Goal: Information Seeking & Learning: Learn about a topic

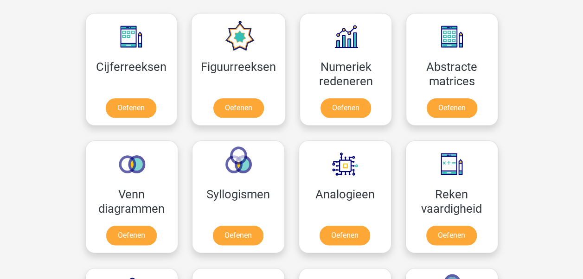
scroll to position [417, 0]
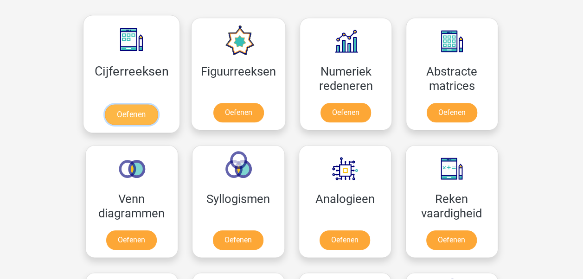
click at [139, 111] on link "Oefenen" at bounding box center [131, 114] width 53 height 20
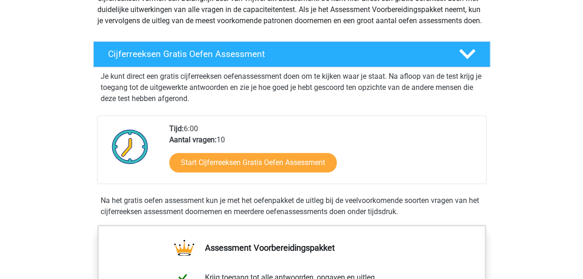
scroll to position [93, 0]
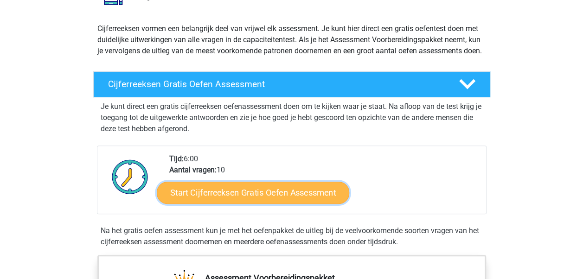
click at [271, 203] on link "Start Cijferreeksen Gratis Oefen Assessment" at bounding box center [253, 192] width 192 height 22
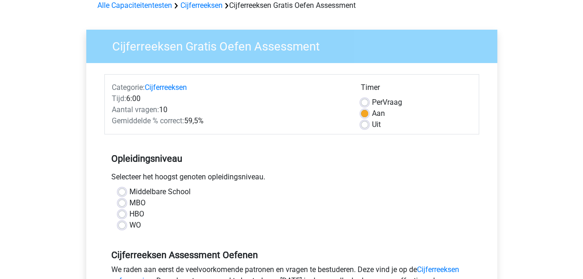
scroll to position [93, 0]
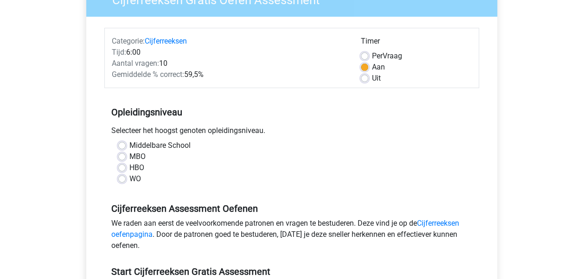
click at [372, 82] on label "Uit" at bounding box center [376, 78] width 9 height 11
click at [364, 82] on input "Uit" at bounding box center [364, 77] width 7 height 9
radio input "true"
click at [129, 179] on label "WO" at bounding box center [135, 178] width 12 height 11
click at [122, 179] on input "WO" at bounding box center [121, 177] width 7 height 9
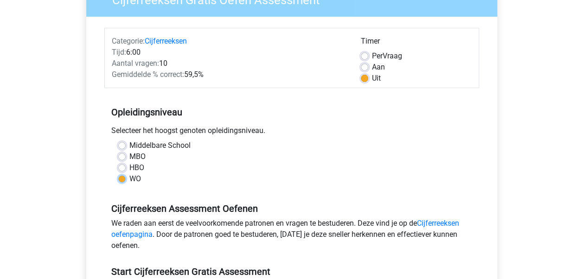
radio input "true"
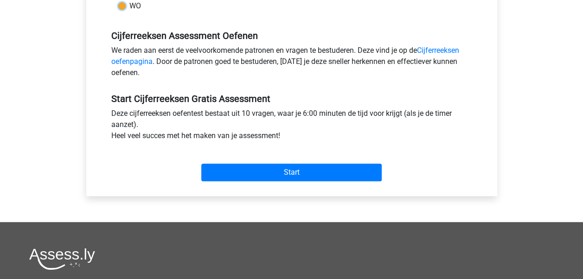
scroll to position [278, 0]
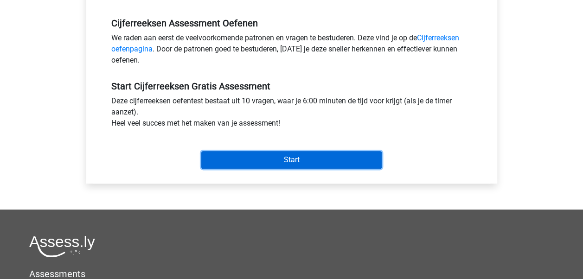
click at [332, 156] on input "Start" at bounding box center [291, 160] width 180 height 18
click at [325, 160] on input "Start" at bounding box center [291, 160] width 180 height 18
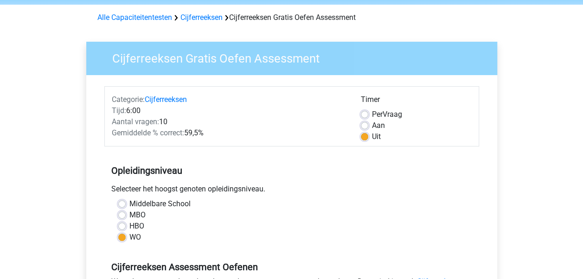
scroll to position [0, 0]
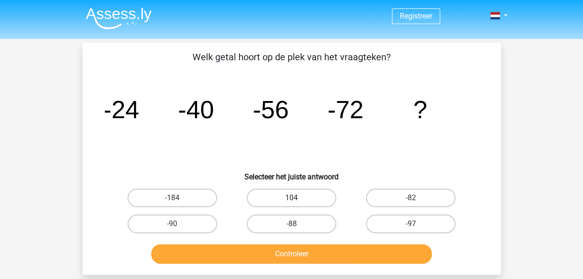
click at [294, 196] on label "104" at bounding box center [291, 198] width 89 height 19
click at [294, 198] on input "104" at bounding box center [294, 201] width 6 height 6
radio input "true"
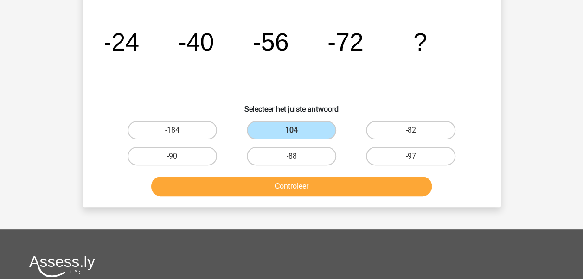
scroll to position [93, 0]
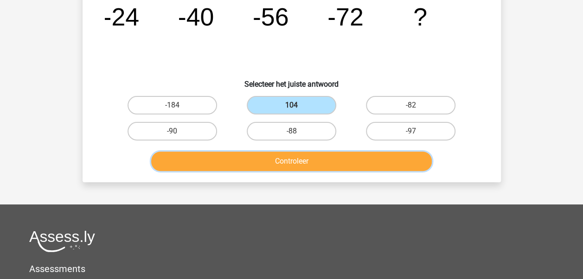
click at [310, 161] on button "Controleer" at bounding box center [291, 161] width 280 height 19
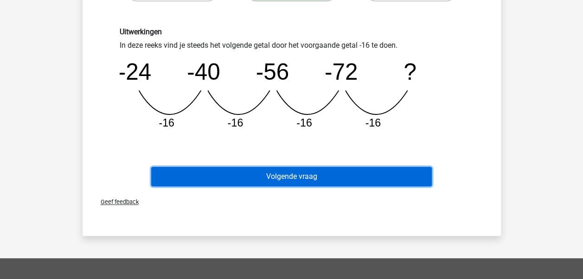
click at [310, 175] on button "Volgende vraag" at bounding box center [291, 176] width 280 height 19
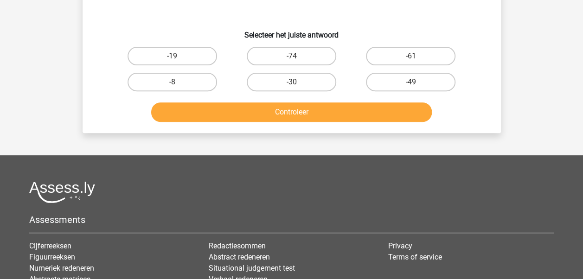
scroll to position [43, 0]
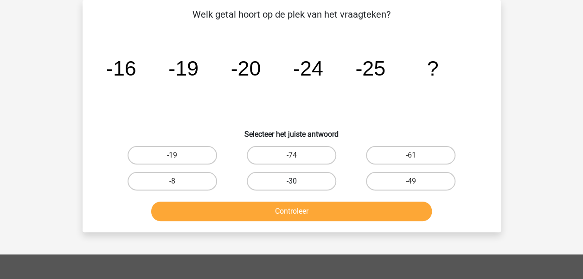
click at [304, 182] on label "-30" at bounding box center [291, 181] width 89 height 19
click at [297, 182] on input "-30" at bounding box center [294, 184] width 6 height 6
radio input "true"
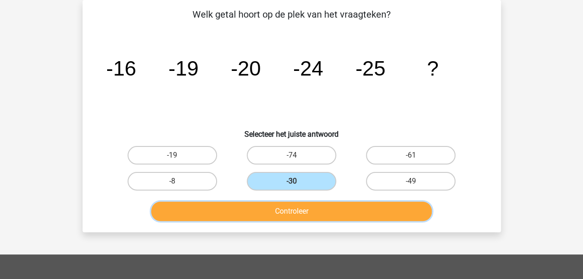
click at [304, 210] on button "Controleer" at bounding box center [291, 211] width 280 height 19
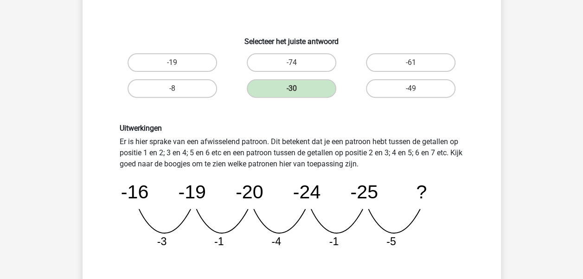
scroll to position [182, 0]
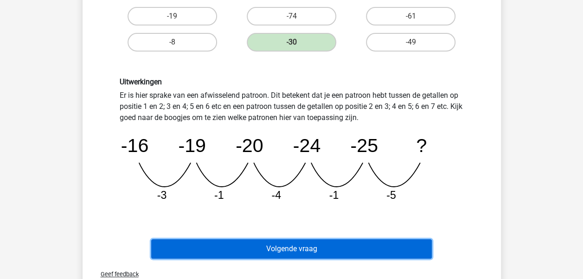
click at [298, 249] on button "Volgende vraag" at bounding box center [291, 248] width 280 height 19
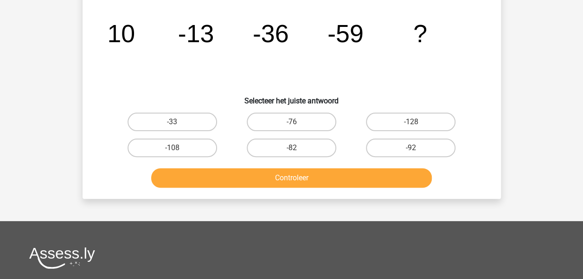
scroll to position [43, 0]
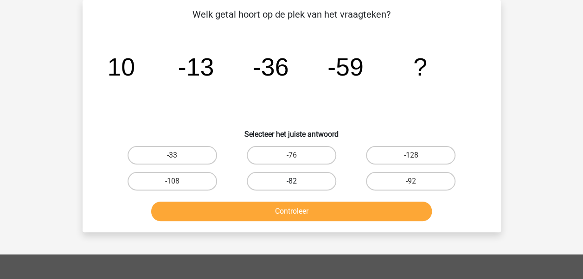
click at [301, 180] on label "-82" at bounding box center [291, 181] width 89 height 19
click at [297, 181] on input "-82" at bounding box center [294, 184] width 6 height 6
radio input "true"
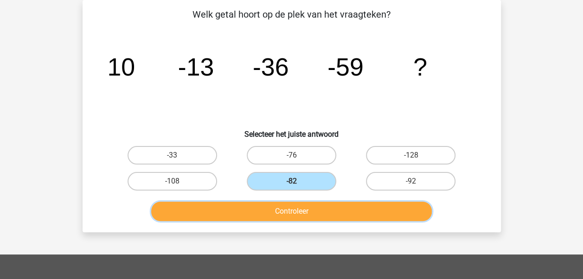
click at [306, 213] on button "Controleer" at bounding box center [291, 211] width 280 height 19
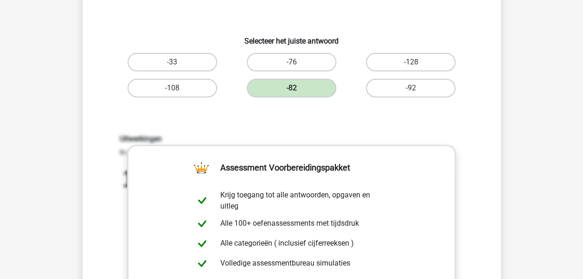
scroll to position [135, 0]
click at [321, 115] on div "Uitwerkingen In deze reeks vind je steeds het volgende getal door het voorgaand…" at bounding box center [291, 256] width 388 height 287
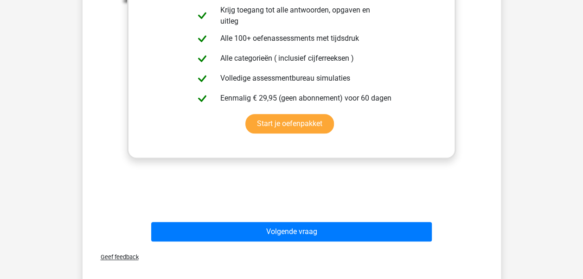
scroll to position [367, 0]
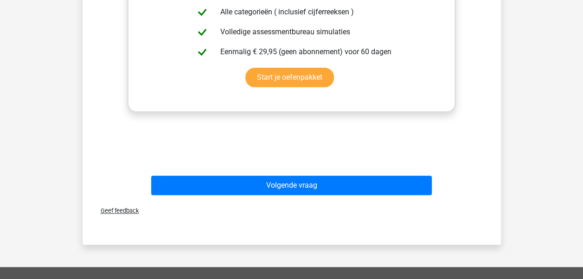
click at [171, 157] on div "Uitwerkingen In deze reeks vind je steeds het volgende getal door het voorgaand…" at bounding box center [291, 24] width 388 height 287
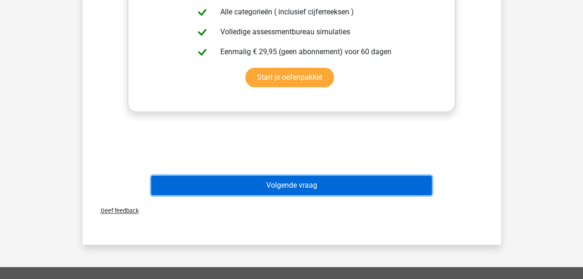
click at [292, 180] on button "Volgende vraag" at bounding box center [291, 185] width 280 height 19
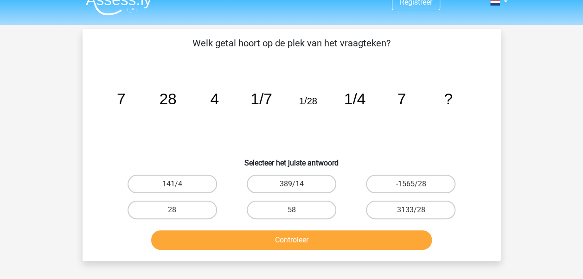
scroll to position [0, 0]
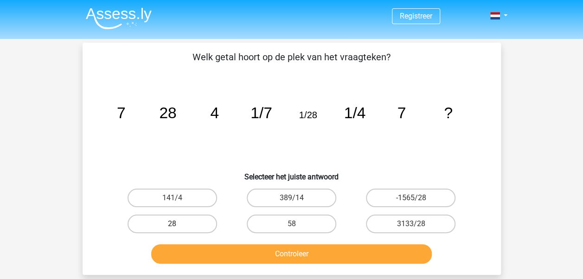
click at [184, 224] on label "28" at bounding box center [171, 224] width 89 height 19
click at [178, 224] on input "28" at bounding box center [175, 227] width 6 height 6
radio input "true"
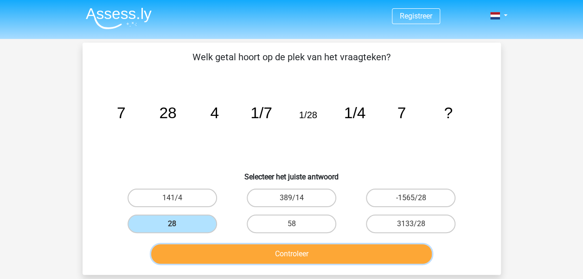
click at [290, 251] on button "Controleer" at bounding box center [291, 253] width 280 height 19
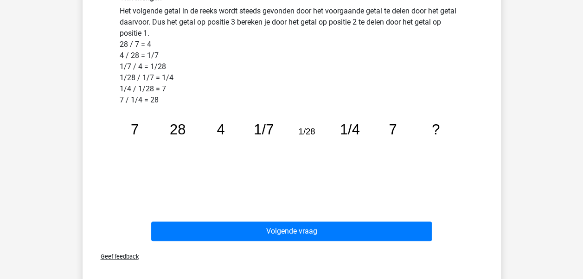
scroll to position [278, 0]
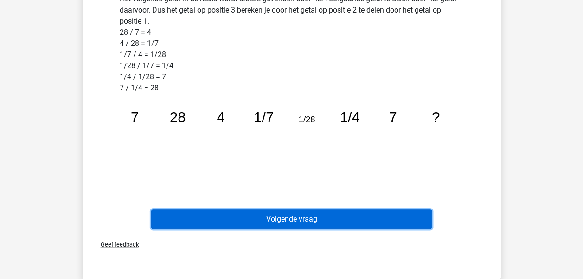
click at [318, 219] on button "Volgende vraag" at bounding box center [291, 219] width 280 height 19
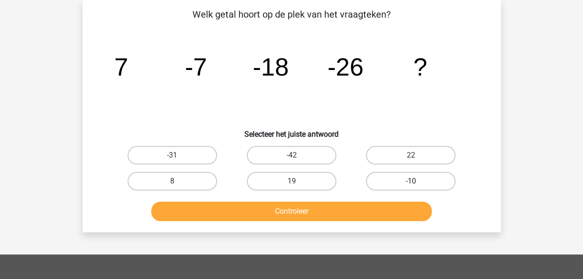
scroll to position [43, 0]
click at [173, 160] on input "-31" at bounding box center [175, 158] width 6 height 6
radio input "true"
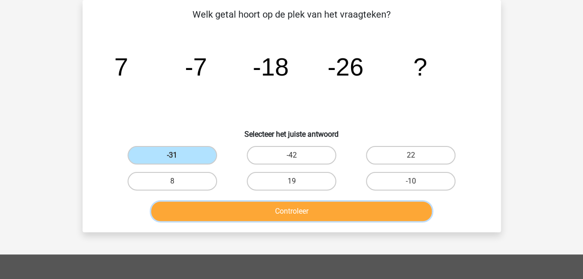
click at [304, 211] on button "Controleer" at bounding box center [291, 211] width 280 height 19
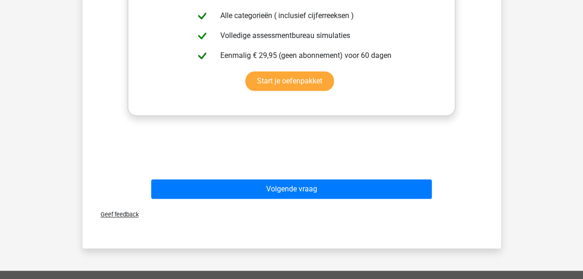
scroll to position [367, 0]
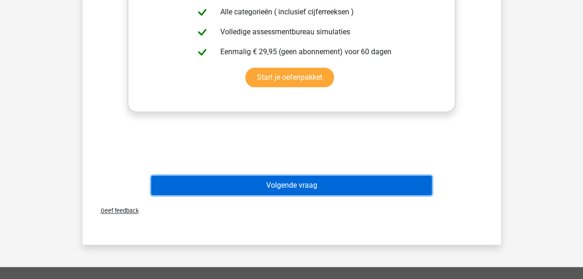
click at [320, 184] on button "Volgende vraag" at bounding box center [291, 185] width 280 height 19
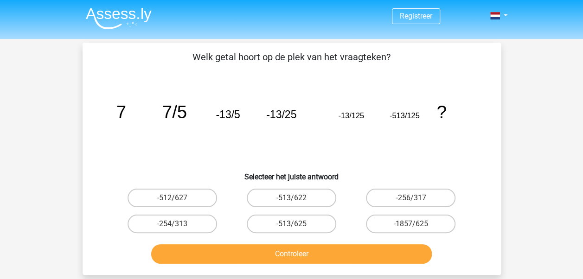
scroll to position [46, 0]
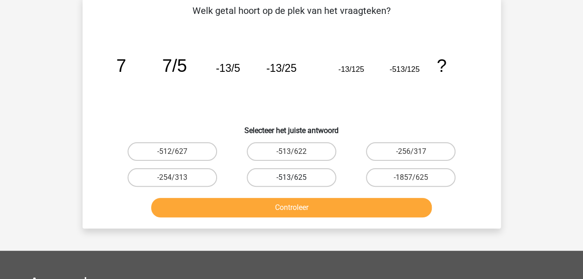
click at [290, 177] on label "-513/625" at bounding box center [291, 177] width 89 height 19
click at [291, 178] on input "-513/625" at bounding box center [294, 181] width 6 height 6
radio input "true"
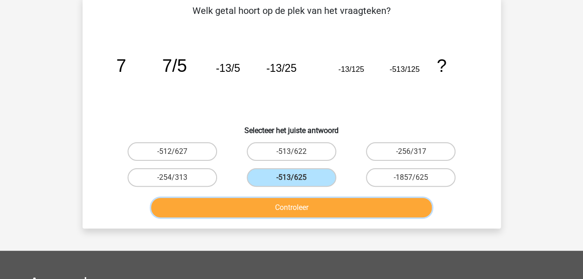
click at [303, 207] on button "Controleer" at bounding box center [291, 207] width 280 height 19
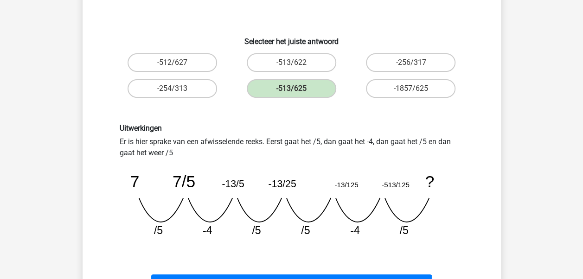
scroll to position [185, 0]
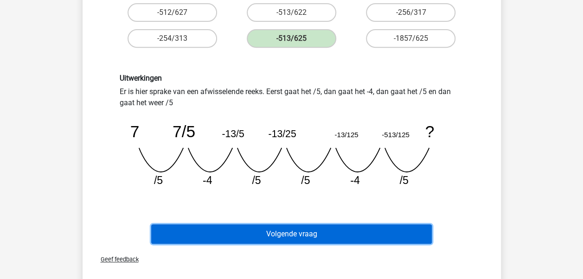
click at [308, 229] on button "Volgende vraag" at bounding box center [291, 233] width 280 height 19
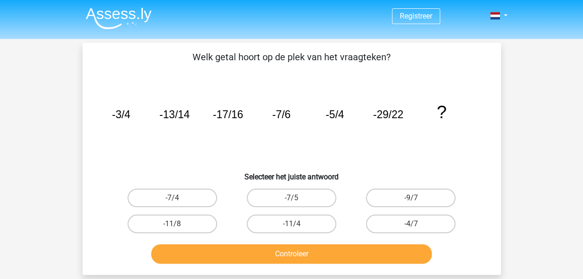
scroll to position [46, 0]
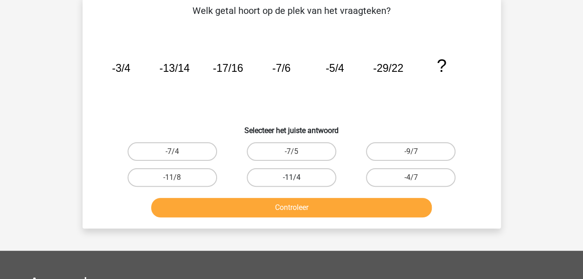
click at [310, 172] on label "-11/4" at bounding box center [291, 177] width 89 height 19
click at [297, 178] on input "-11/4" at bounding box center [294, 181] width 6 height 6
radio input "true"
click at [302, 178] on label "-11/4" at bounding box center [291, 177] width 89 height 19
click at [297, 178] on input "-11/4" at bounding box center [294, 181] width 6 height 6
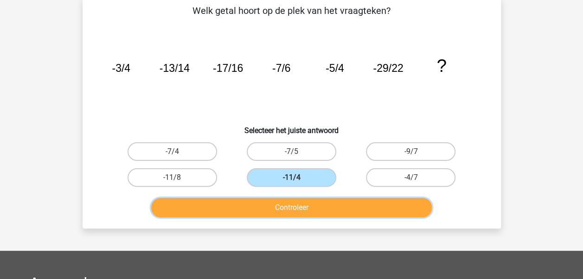
click at [299, 200] on button "Controleer" at bounding box center [291, 207] width 280 height 19
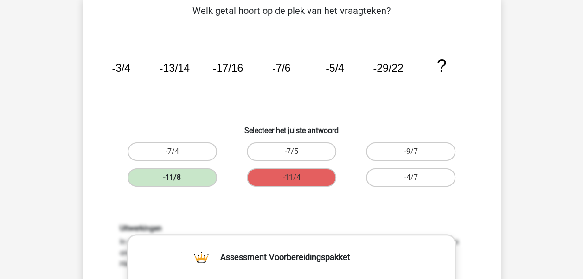
click at [188, 177] on label "-11/8" at bounding box center [171, 177] width 89 height 19
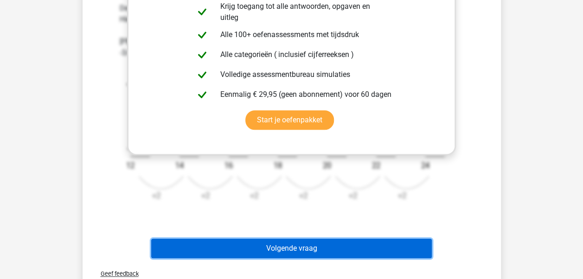
click at [319, 250] on button "Volgende vraag" at bounding box center [291, 248] width 280 height 19
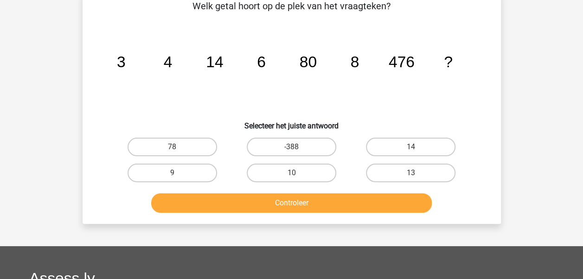
scroll to position [43, 0]
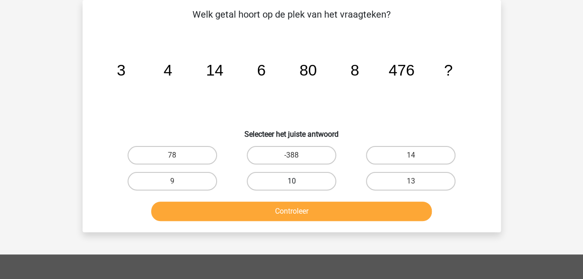
click at [280, 179] on label "10" at bounding box center [291, 181] width 89 height 19
click at [291, 181] on input "10" at bounding box center [294, 184] width 6 height 6
radio input "true"
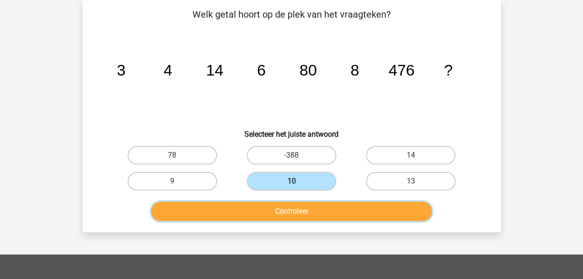
click at [306, 205] on button "Controleer" at bounding box center [291, 211] width 280 height 19
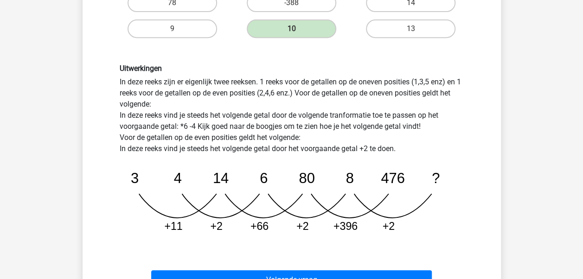
scroll to position [182, 0]
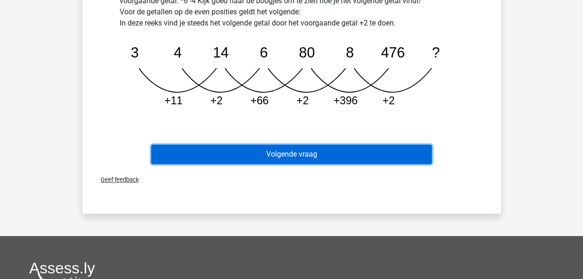
click at [290, 155] on button "Volgende vraag" at bounding box center [291, 154] width 280 height 19
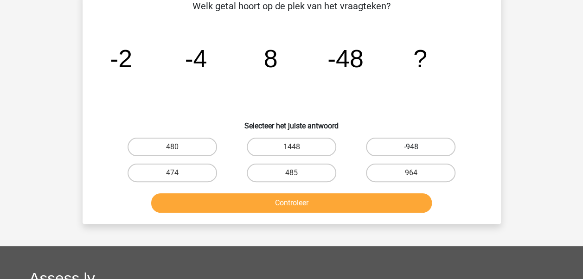
scroll to position [43, 0]
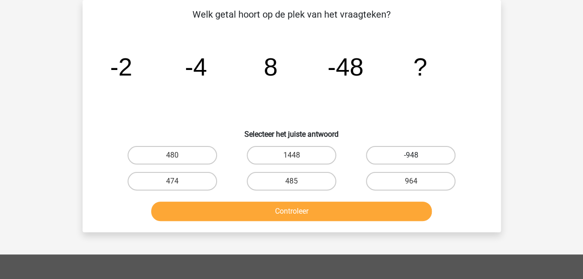
click at [420, 152] on label "-948" at bounding box center [410, 155] width 89 height 19
click at [417, 155] on input "-948" at bounding box center [414, 158] width 6 height 6
radio input "true"
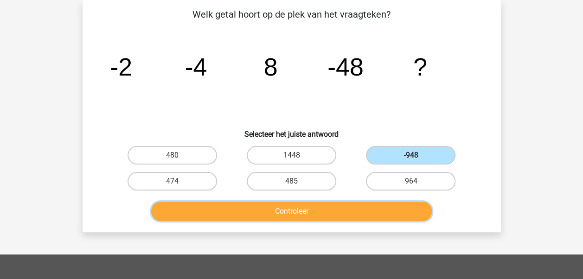
click at [302, 214] on button "Controleer" at bounding box center [291, 211] width 280 height 19
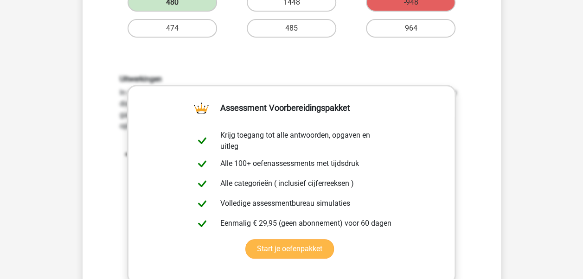
scroll to position [182, 0]
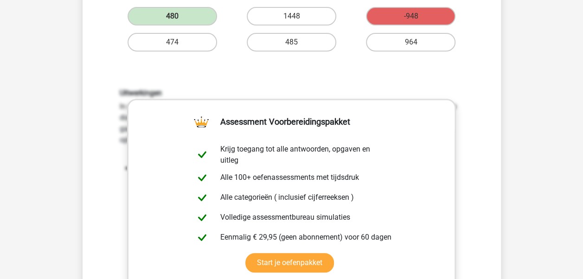
click at [403, 79] on div "Uitwerkingen In deze reeks vind je het tweede getal door het eerste getal *2 te…" at bounding box center [291, 209] width 388 height 287
click at [471, 111] on div "Uitwerkingen In deze reeks vind je het tweede getal door het eerste getal *2 te…" at bounding box center [291, 209] width 388 height 287
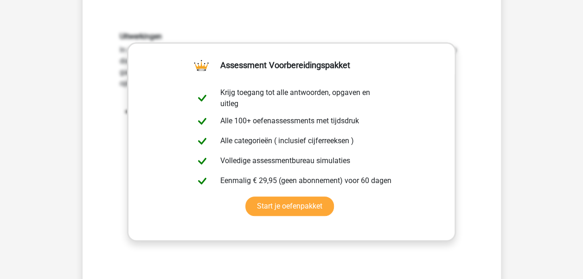
scroll to position [321, 0]
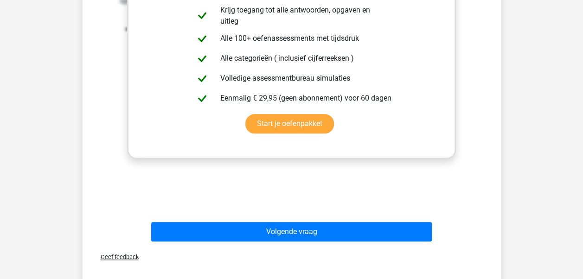
click at [114, 259] on span "Geef feedback" at bounding box center [115, 257] width 45 height 7
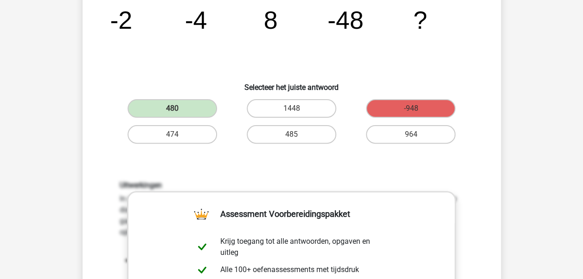
scroll to position [89, 0]
click at [155, 105] on label "480" at bounding box center [171, 109] width 89 height 19
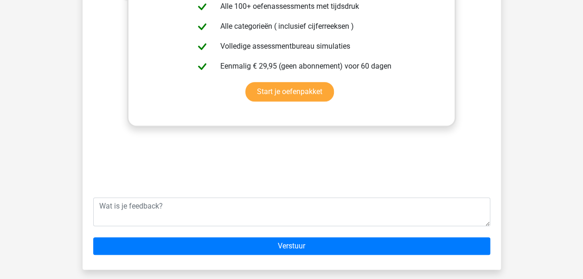
scroll to position [367, 0]
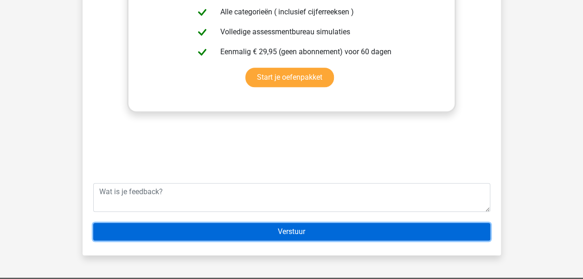
click at [302, 233] on input "Verstuur" at bounding box center [291, 232] width 397 height 18
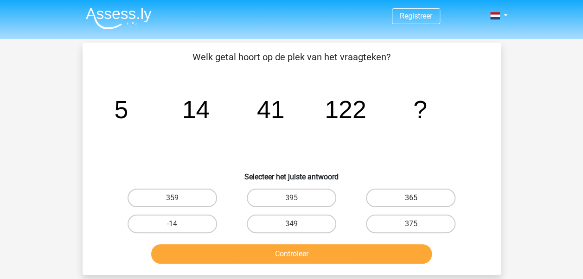
click at [424, 196] on label "365" at bounding box center [410, 198] width 89 height 19
click at [417, 198] on input "365" at bounding box center [414, 201] width 6 height 6
radio input "true"
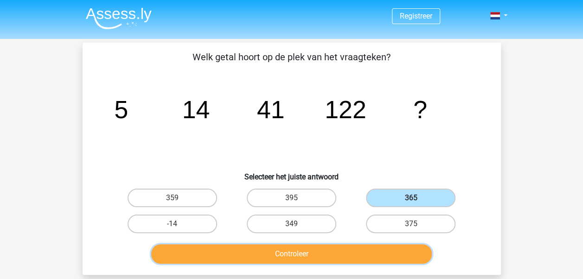
click at [321, 260] on button "Controleer" at bounding box center [291, 253] width 280 height 19
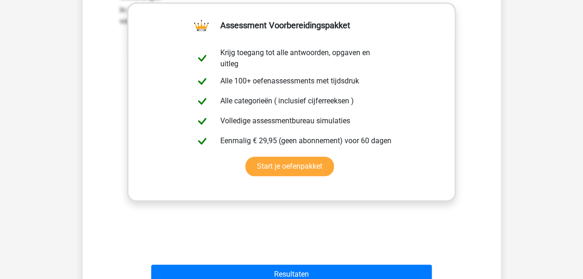
scroll to position [417, 0]
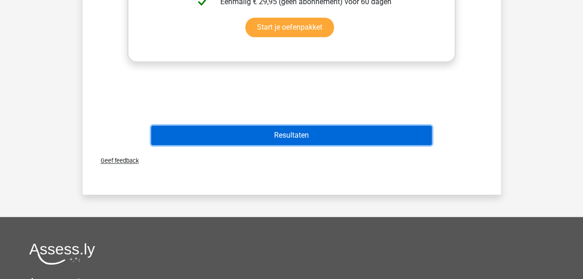
click at [349, 136] on button "Resultaten" at bounding box center [291, 135] width 280 height 19
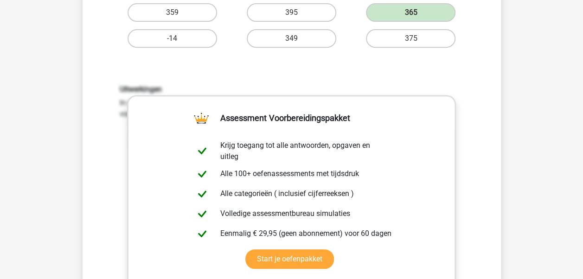
scroll to position [0, 0]
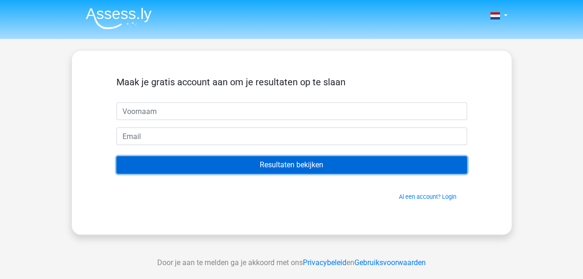
click at [294, 167] on input "Resultaten bekijken" at bounding box center [291, 165] width 350 height 18
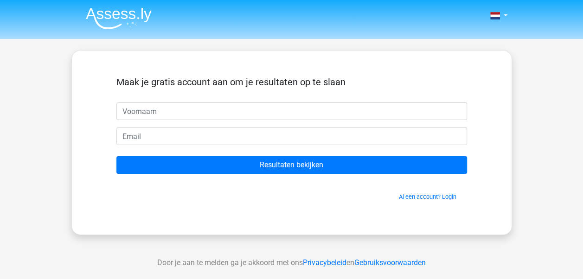
click at [475, 75] on div "Maak je gratis account aan om je resultaten op te slaan Resultaten bekijken Al …" at bounding box center [291, 143] width 395 height 140
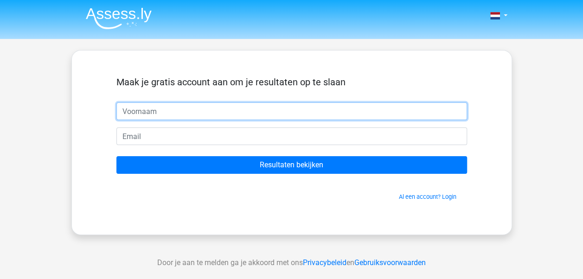
click at [229, 110] on input "text" at bounding box center [291, 111] width 350 height 18
type input "rose"
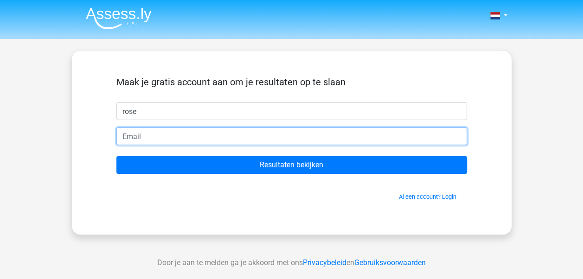
click at [183, 133] on input "email" at bounding box center [291, 136] width 350 height 18
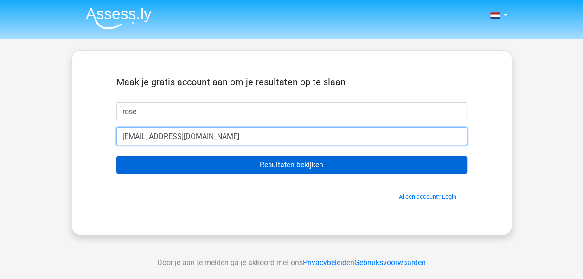
type input "[EMAIL_ADDRESS][DOMAIN_NAME]"
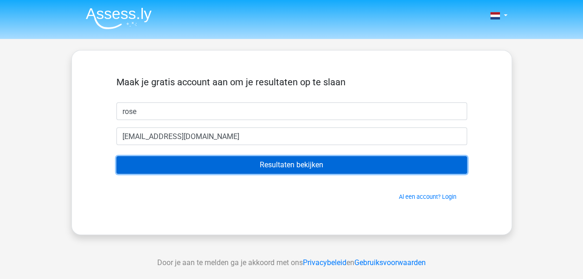
click at [325, 160] on input "Resultaten bekijken" at bounding box center [291, 165] width 350 height 18
click at [298, 165] on input "Resultaten bekijken" at bounding box center [291, 165] width 350 height 18
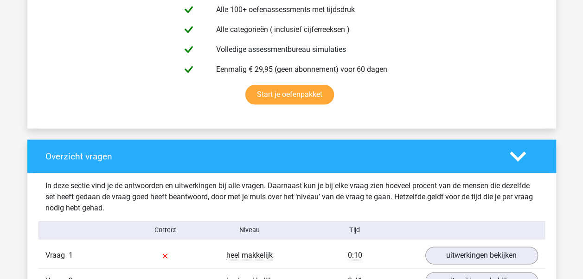
scroll to position [695, 0]
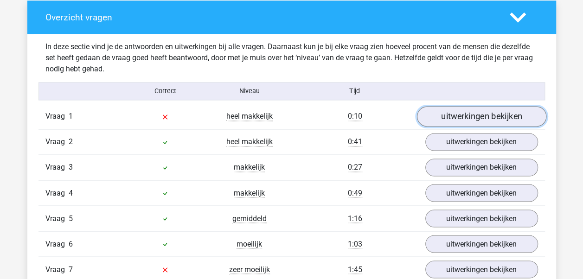
click at [502, 117] on link "uitwerkingen bekijken" at bounding box center [480, 117] width 129 height 20
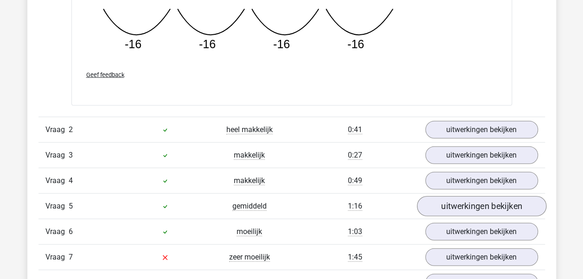
scroll to position [1205, 0]
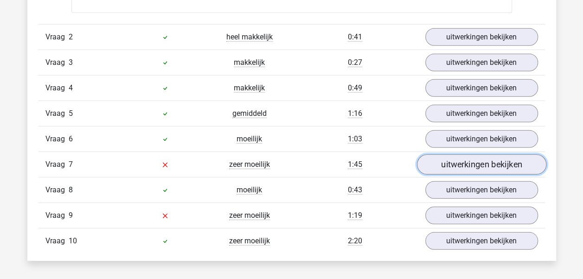
click at [483, 158] on link "uitwerkingen bekijken" at bounding box center [480, 164] width 129 height 20
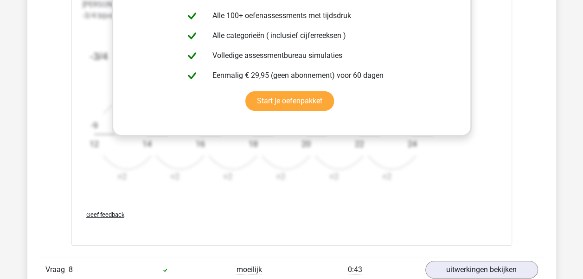
scroll to position [1761, 0]
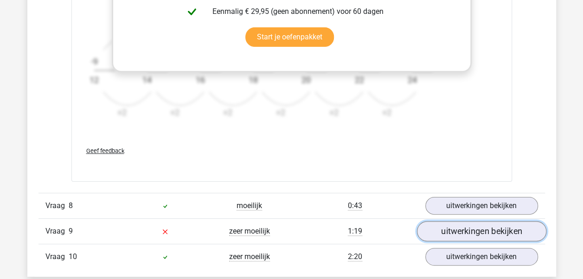
click at [502, 223] on link "uitwerkingen bekijken" at bounding box center [480, 231] width 129 height 20
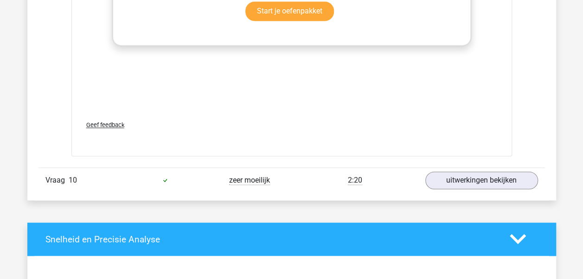
scroll to position [2410, 0]
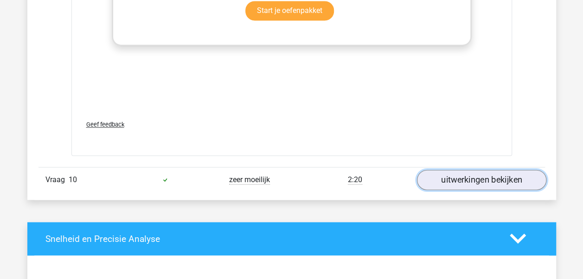
click at [487, 179] on link "uitwerkingen bekijken" at bounding box center [480, 180] width 129 height 20
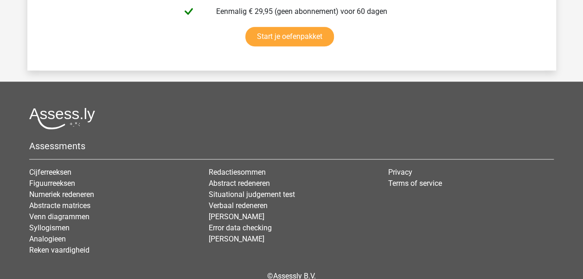
scroll to position [3887, 0]
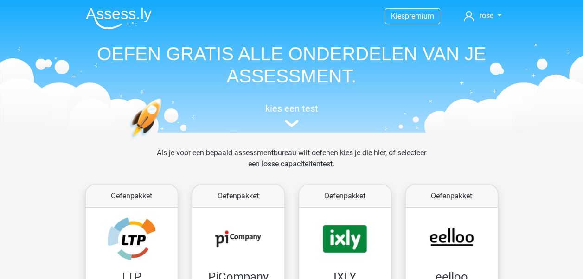
scroll to position [417, 0]
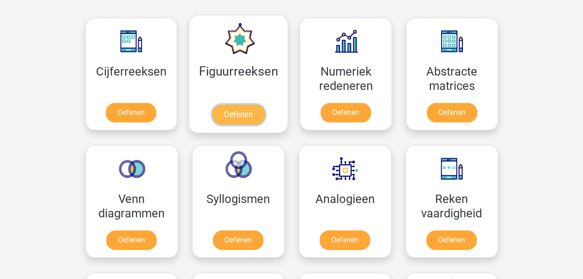
click at [241, 117] on link "Oefenen" at bounding box center [238, 114] width 53 height 20
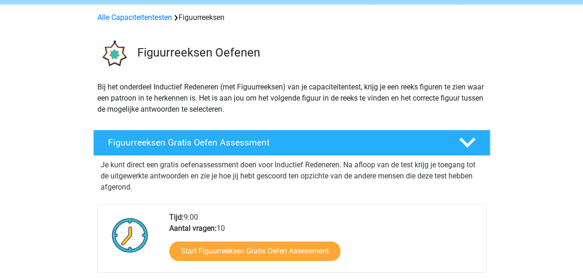
scroll to position [46, 0]
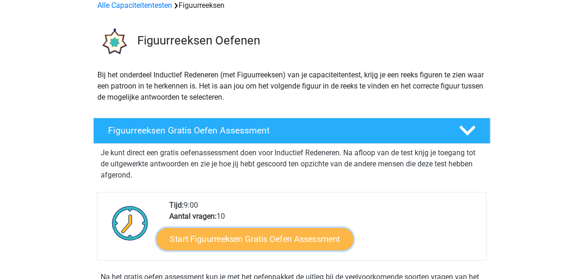
click at [267, 241] on link "Start Figuurreeksen Gratis Oefen Assessment" at bounding box center [254, 239] width 197 height 22
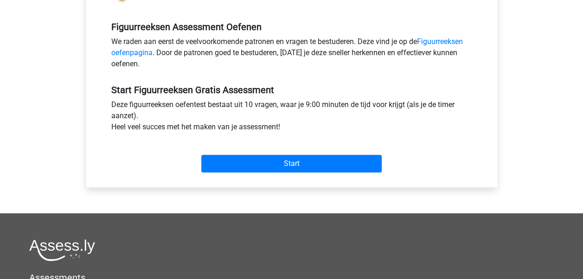
scroll to position [278, 0]
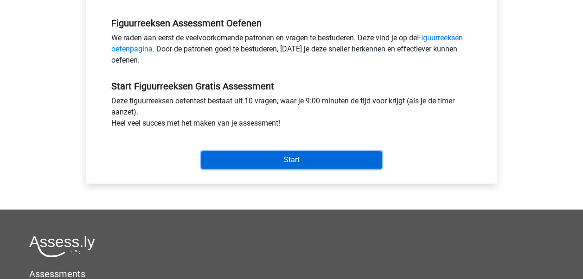
click at [321, 159] on input "Start" at bounding box center [291, 160] width 180 height 18
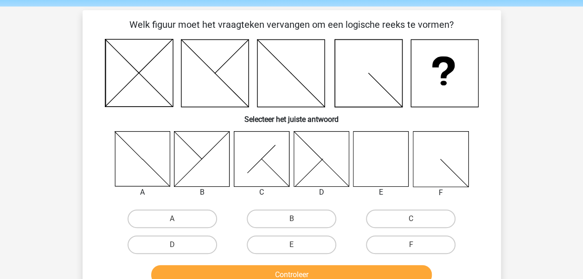
scroll to position [46, 0]
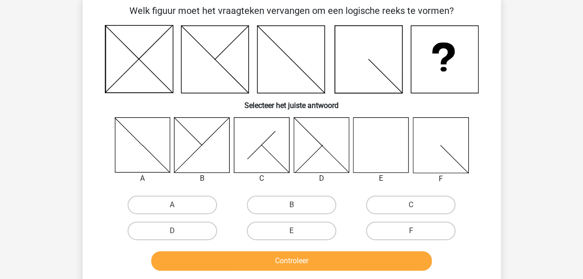
click at [373, 157] on icon at bounding box center [380, 144] width 55 height 55
click at [289, 235] on label "E" at bounding box center [291, 231] width 89 height 19
click at [291, 235] on input "E" at bounding box center [294, 234] width 6 height 6
radio input "true"
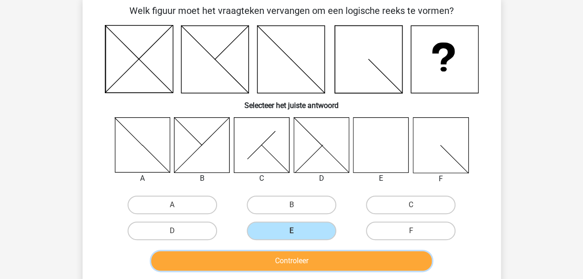
click at [297, 259] on button "Controleer" at bounding box center [291, 260] width 280 height 19
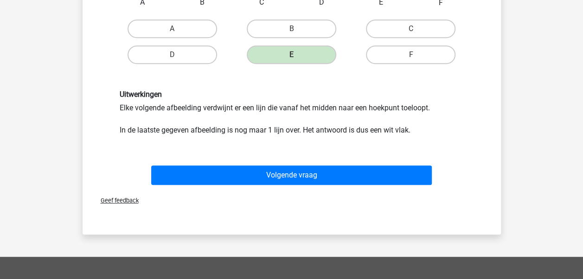
scroll to position [232, 0]
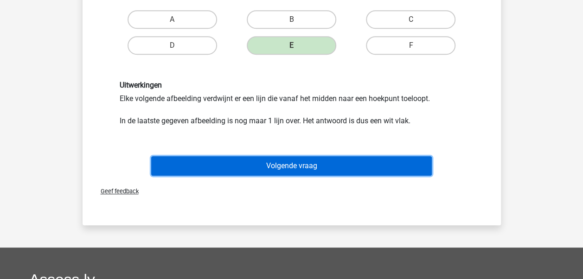
click at [320, 167] on button "Volgende vraag" at bounding box center [291, 165] width 280 height 19
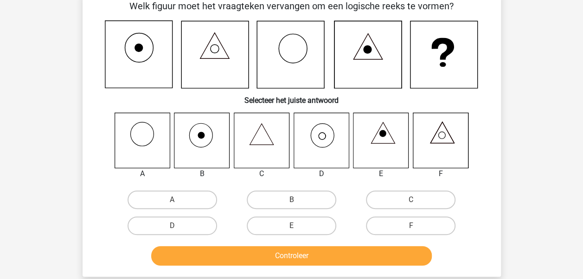
scroll to position [43, 0]
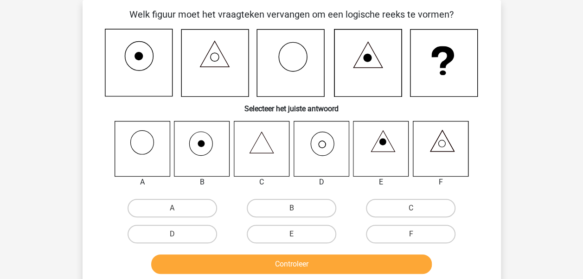
click at [331, 145] on icon at bounding box center [320, 148] width 55 height 55
click at [170, 234] on label "D" at bounding box center [171, 234] width 89 height 19
click at [172, 234] on input "D" at bounding box center [175, 237] width 6 height 6
radio input "true"
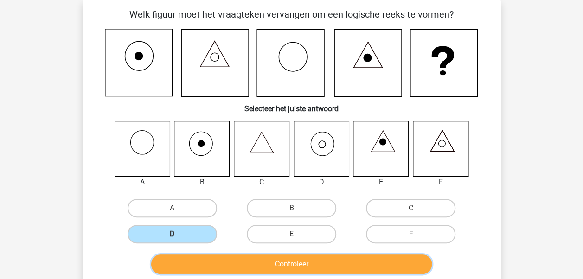
click at [265, 262] on button "Controleer" at bounding box center [291, 263] width 280 height 19
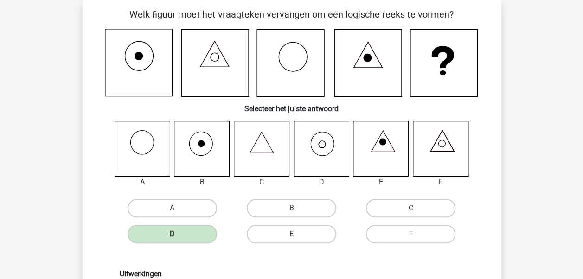
scroll to position [182, 0]
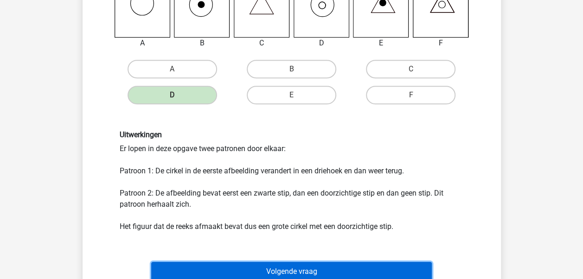
click at [306, 270] on button "Volgende vraag" at bounding box center [291, 271] width 280 height 19
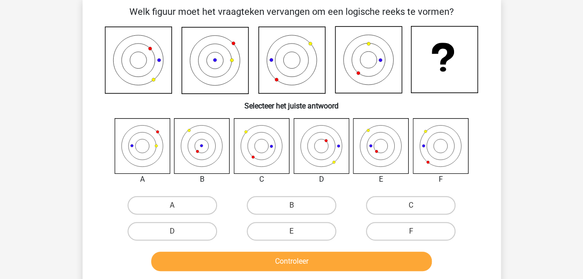
scroll to position [43, 0]
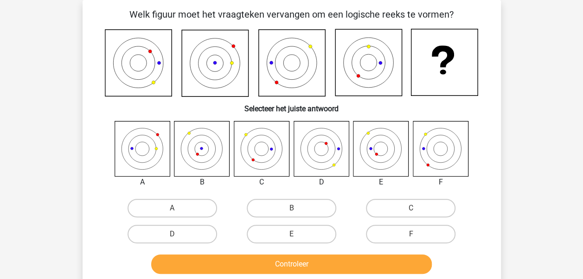
drag, startPoint x: 450, startPoint y: 145, endPoint x: 418, endPoint y: 184, distance: 50.8
click at [450, 145] on icon at bounding box center [440, 148] width 55 height 55
click at [394, 233] on label "F" at bounding box center [410, 234] width 89 height 19
click at [411, 234] on input "F" at bounding box center [414, 237] width 6 height 6
radio input "true"
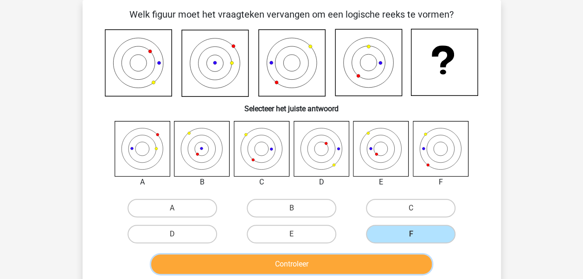
click at [329, 264] on button "Controleer" at bounding box center [291, 263] width 280 height 19
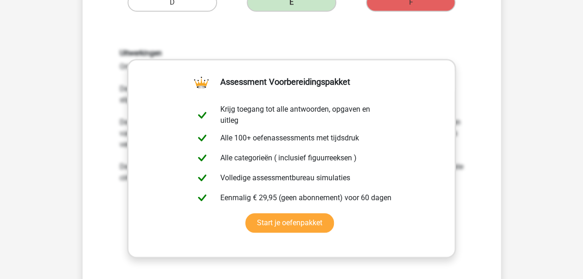
scroll to position [413, 0]
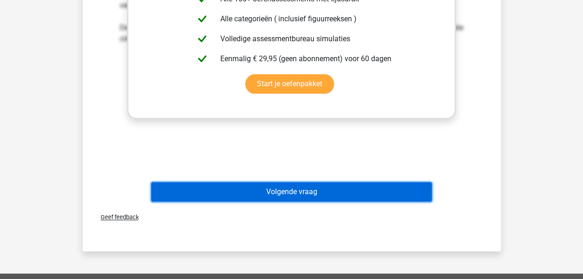
click at [301, 191] on button "Volgende vraag" at bounding box center [291, 191] width 280 height 19
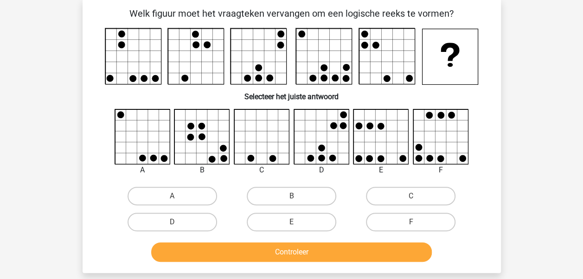
scroll to position [43, 0]
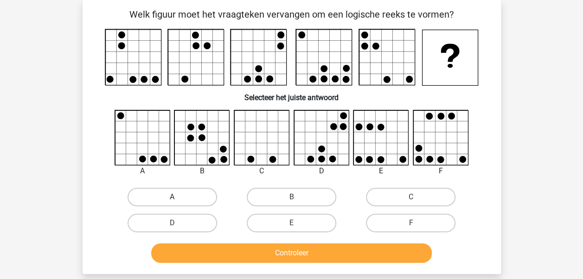
click at [193, 195] on label "A" at bounding box center [171, 197] width 89 height 19
click at [178, 197] on input "A" at bounding box center [175, 200] width 6 height 6
radio input "true"
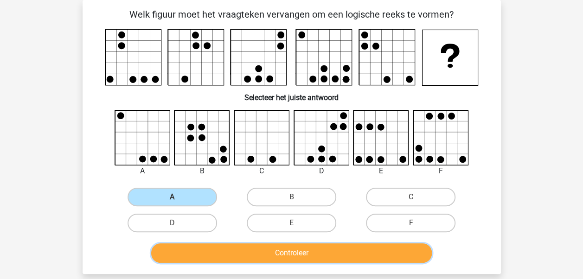
click at [291, 251] on button "Controleer" at bounding box center [291, 252] width 280 height 19
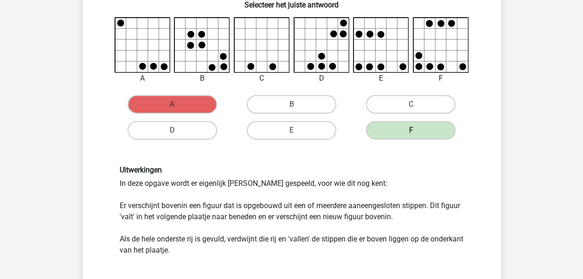
scroll to position [228, 0]
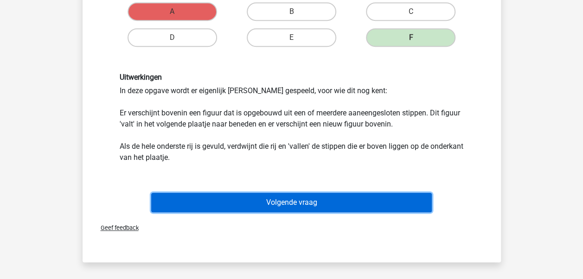
click at [342, 202] on button "Volgende vraag" at bounding box center [291, 202] width 280 height 19
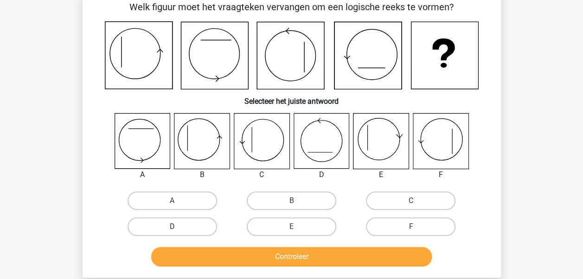
scroll to position [43, 0]
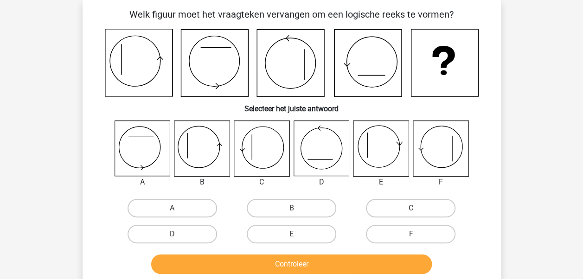
drag, startPoint x: 185, startPoint y: 208, endPoint x: 205, endPoint y: 217, distance: 21.8
click at [186, 208] on label "A" at bounding box center [171, 208] width 89 height 19
click at [178, 208] on input "A" at bounding box center [175, 211] width 6 height 6
radio input "true"
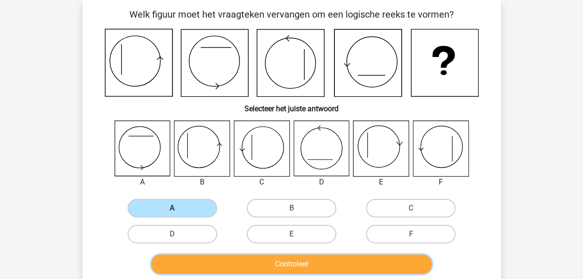
click at [267, 261] on button "Controleer" at bounding box center [291, 263] width 280 height 19
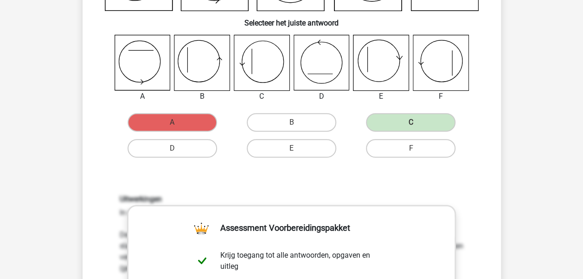
scroll to position [228, 0]
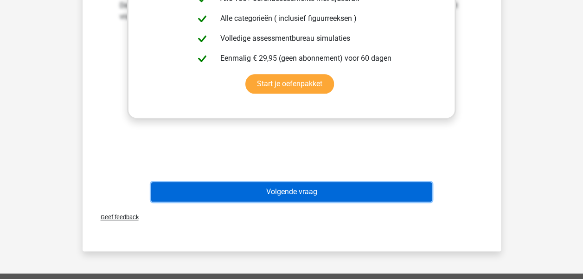
click at [287, 191] on button "Volgende vraag" at bounding box center [291, 191] width 280 height 19
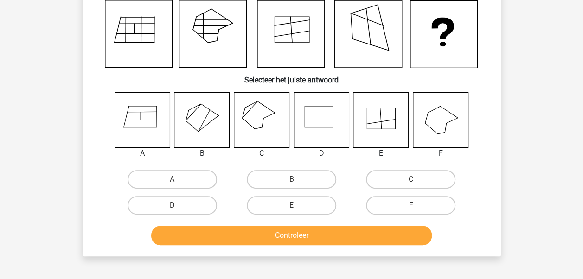
scroll to position [43, 0]
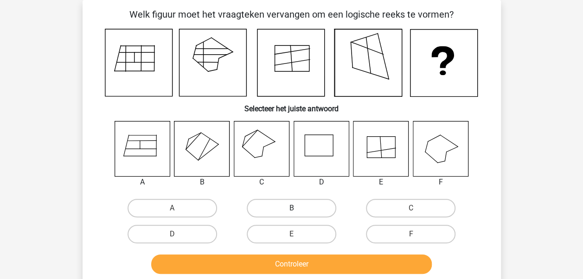
drag, startPoint x: 286, startPoint y: 203, endPoint x: 289, endPoint y: 225, distance: 22.0
click at [286, 204] on label "B" at bounding box center [291, 208] width 89 height 19
click at [291, 208] on input "B" at bounding box center [294, 211] width 6 height 6
radio input "true"
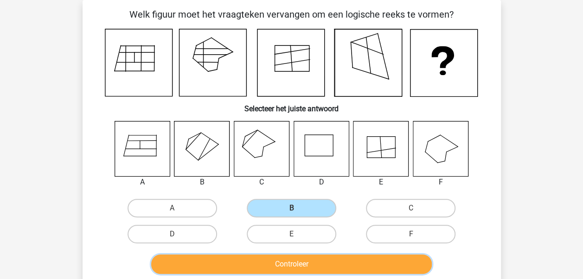
click at [305, 263] on button "Controleer" at bounding box center [291, 263] width 280 height 19
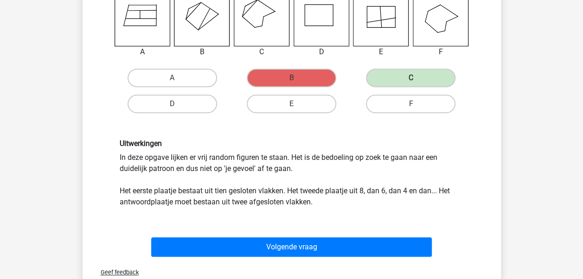
scroll to position [182, 0]
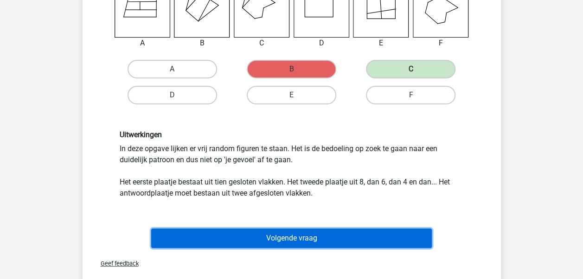
click at [325, 235] on button "Volgende vraag" at bounding box center [291, 238] width 280 height 19
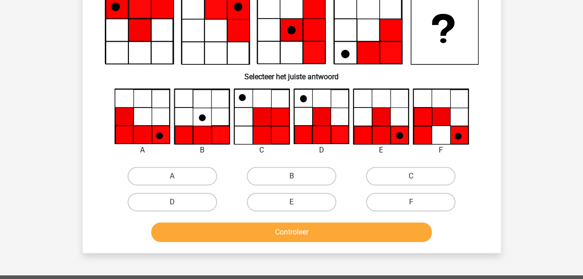
scroll to position [43, 0]
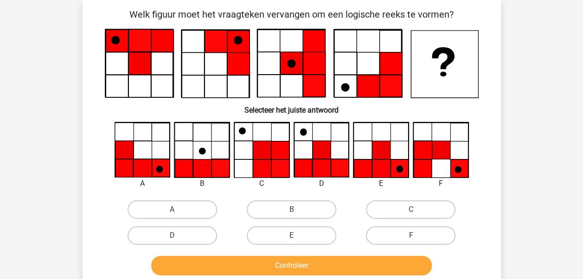
click at [291, 239] on input "E" at bounding box center [294, 238] width 6 height 6
radio input "true"
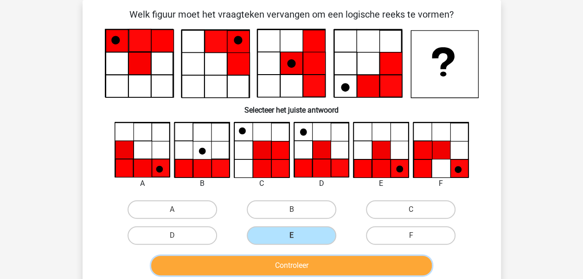
click at [298, 266] on button "Controleer" at bounding box center [291, 265] width 280 height 19
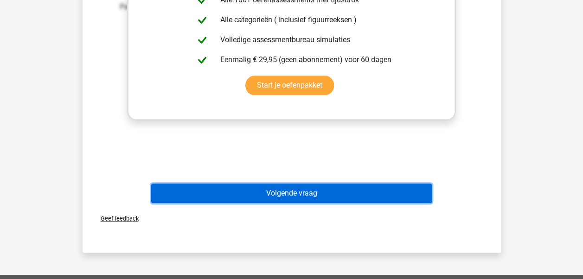
click at [384, 197] on button "Volgende vraag" at bounding box center [291, 193] width 280 height 19
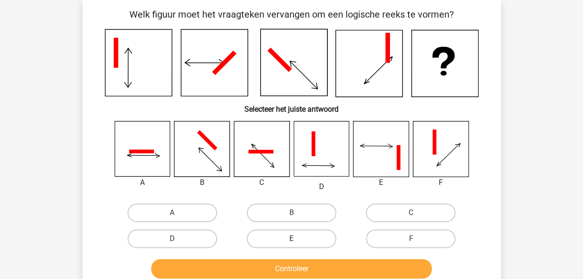
click at [314, 241] on label "E" at bounding box center [291, 238] width 89 height 19
click at [297, 241] on input "E" at bounding box center [294, 242] width 6 height 6
radio input "true"
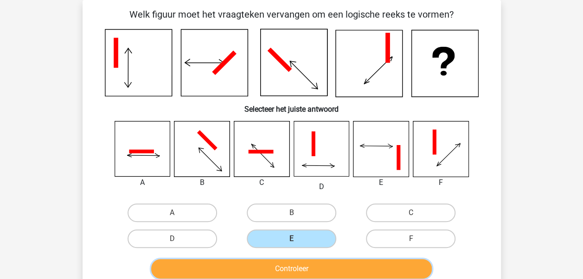
click at [311, 268] on button "Controleer" at bounding box center [291, 268] width 280 height 19
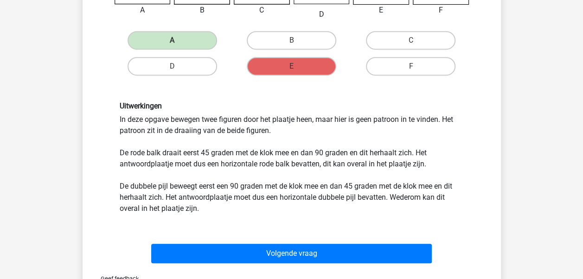
scroll to position [274, 0]
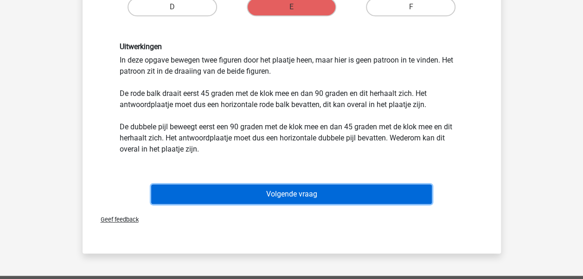
click at [347, 192] on button "Volgende vraag" at bounding box center [291, 193] width 280 height 19
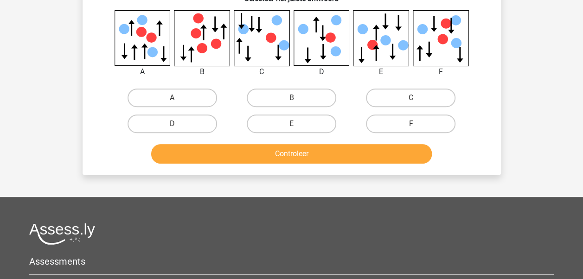
scroll to position [43, 0]
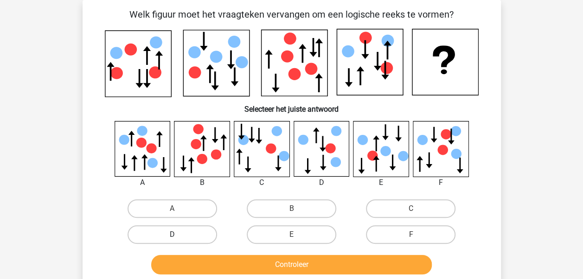
click at [199, 236] on label "D" at bounding box center [171, 234] width 89 height 19
click at [178, 236] on input "D" at bounding box center [175, 238] width 6 height 6
radio input "true"
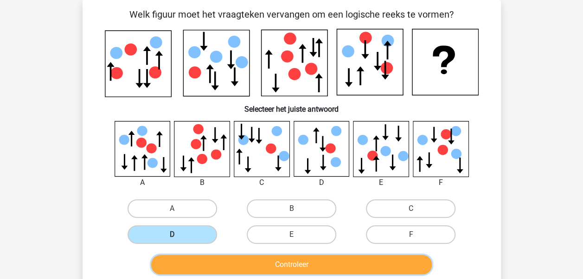
click at [258, 259] on button "Controleer" at bounding box center [291, 264] width 280 height 19
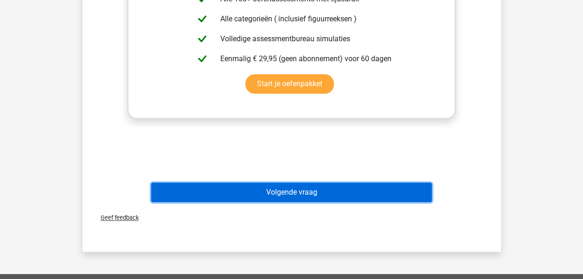
click at [335, 198] on button "Volgende vraag" at bounding box center [291, 192] width 280 height 19
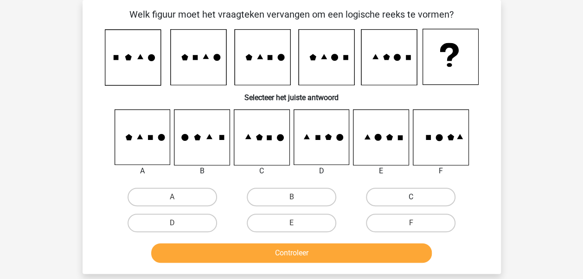
click at [408, 197] on label "C" at bounding box center [410, 197] width 89 height 19
click at [411, 197] on input "C" at bounding box center [414, 200] width 6 height 6
radio input "true"
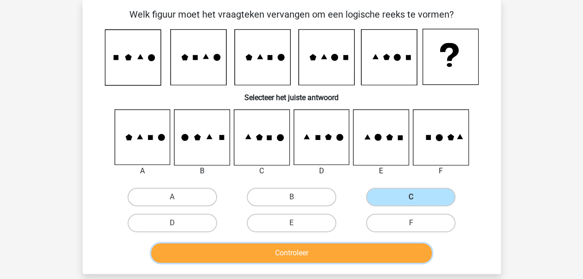
click at [322, 250] on button "Controleer" at bounding box center [291, 252] width 280 height 19
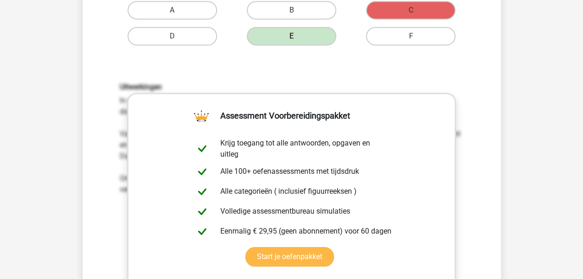
scroll to position [367, 0]
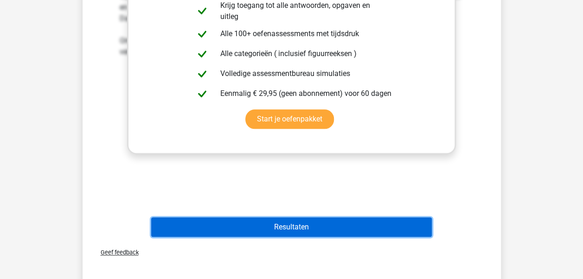
click at [316, 223] on button "Resultaten" at bounding box center [291, 226] width 280 height 19
click at [295, 227] on button "Resultaten" at bounding box center [291, 226] width 280 height 19
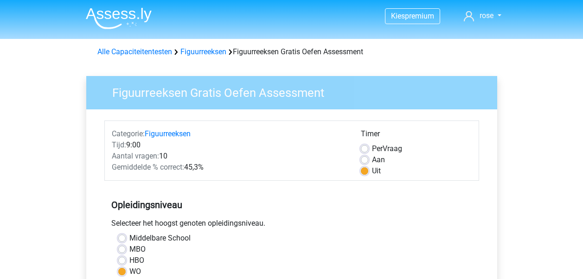
scroll to position [278, 0]
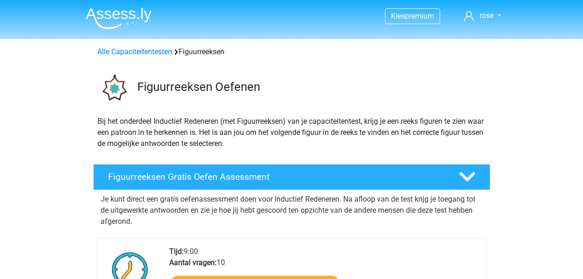
scroll to position [46, 0]
